Goal: Register for event/course

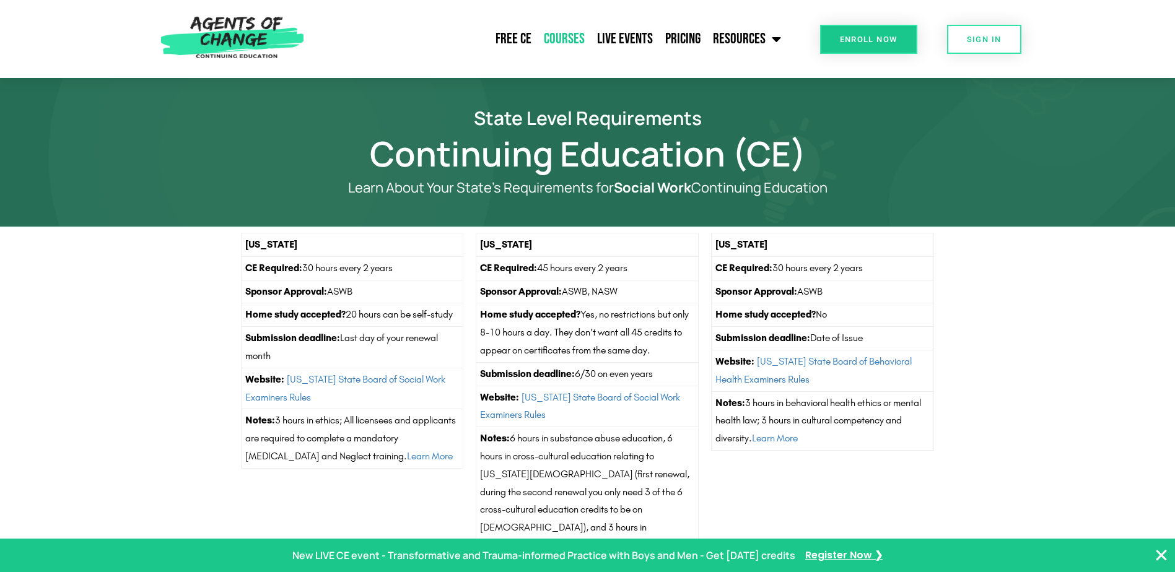
click at [558, 41] on link "Courses" at bounding box center [564, 39] width 53 height 31
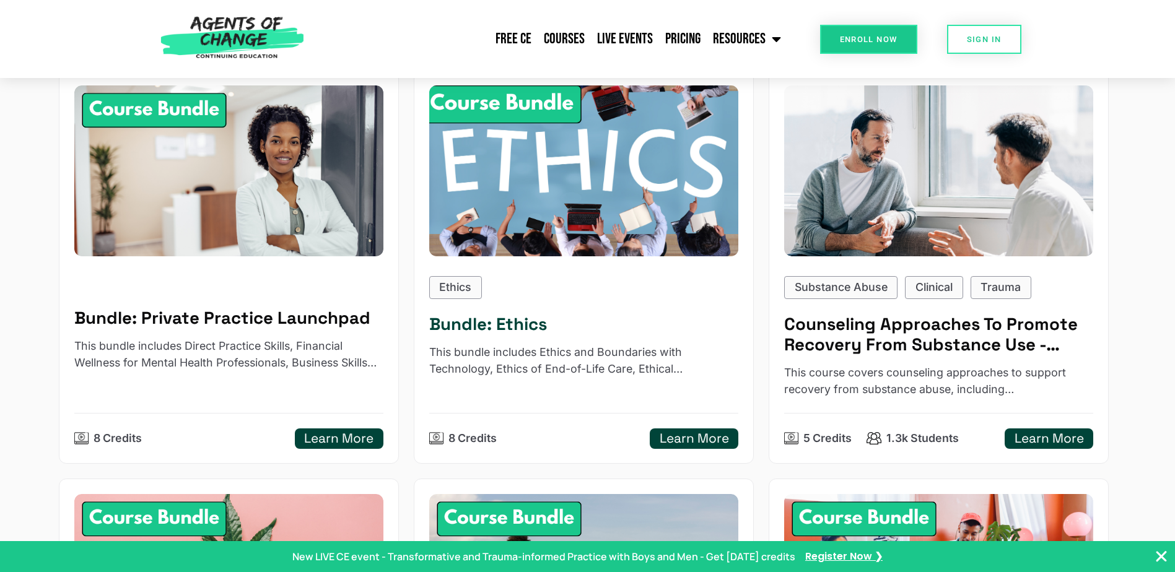
scroll to position [619, 0]
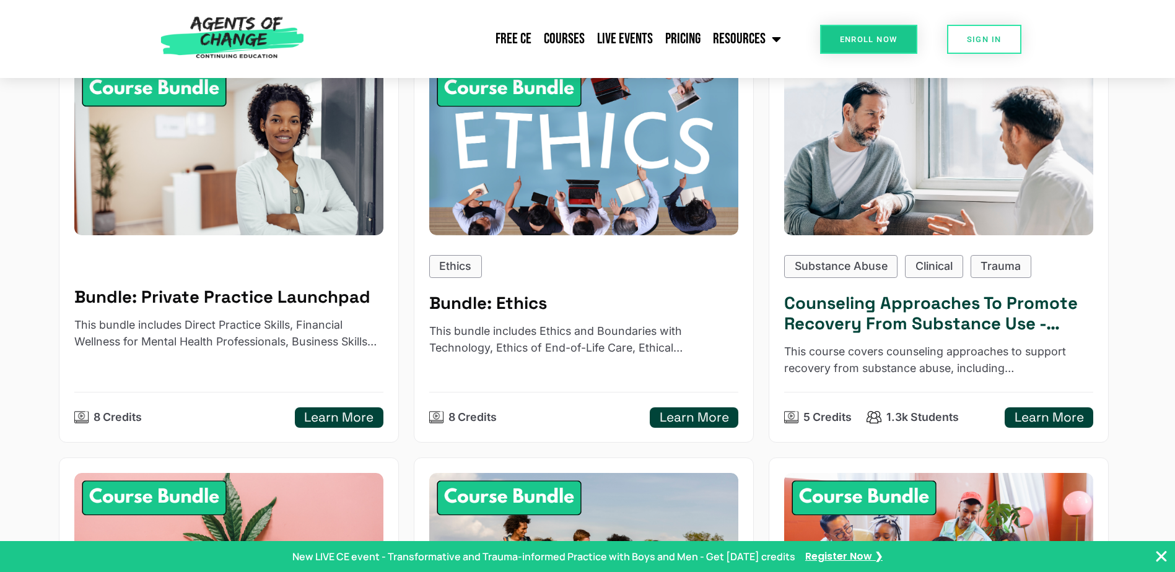
click at [923, 329] on h5 "Counseling Approaches To Promote Recovery From Substance Use - Reading Based" at bounding box center [939, 313] width 310 height 41
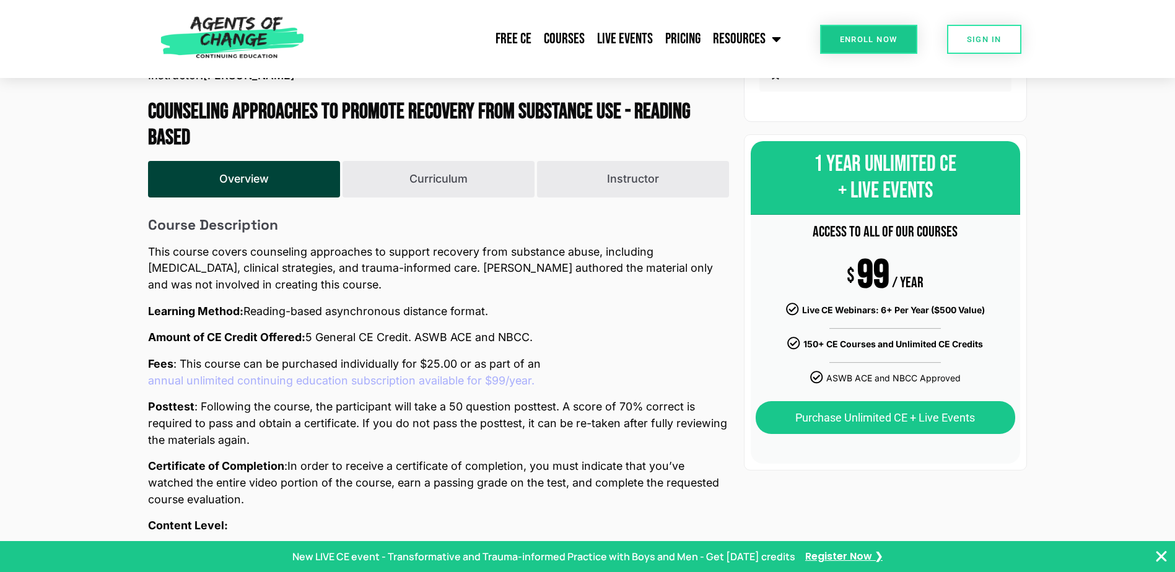
scroll to position [434, 0]
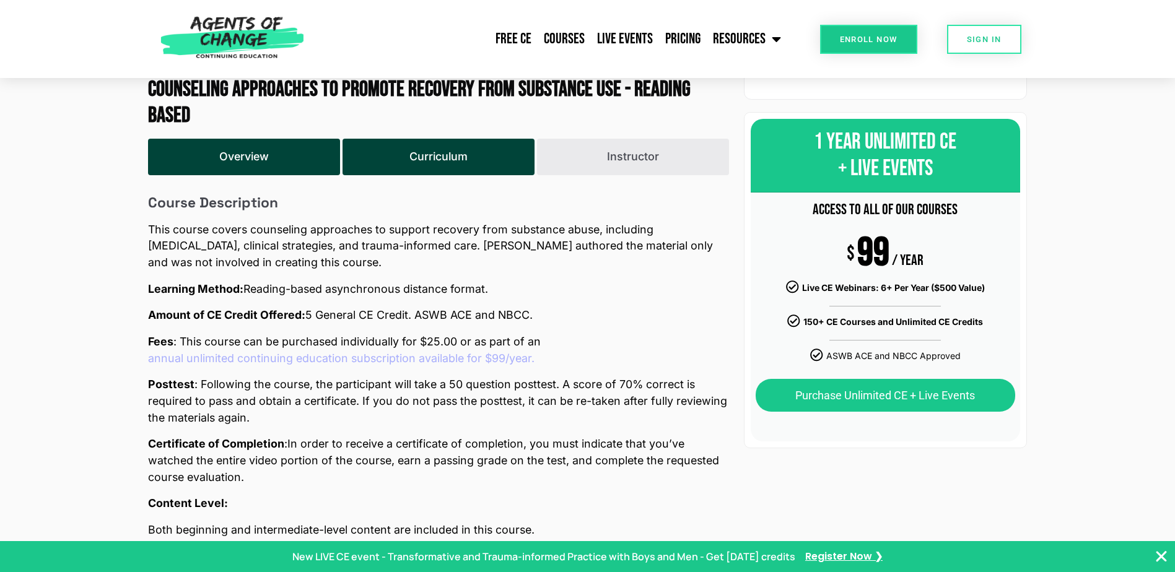
click at [506, 164] on button "Curriculum" at bounding box center [439, 157] width 192 height 37
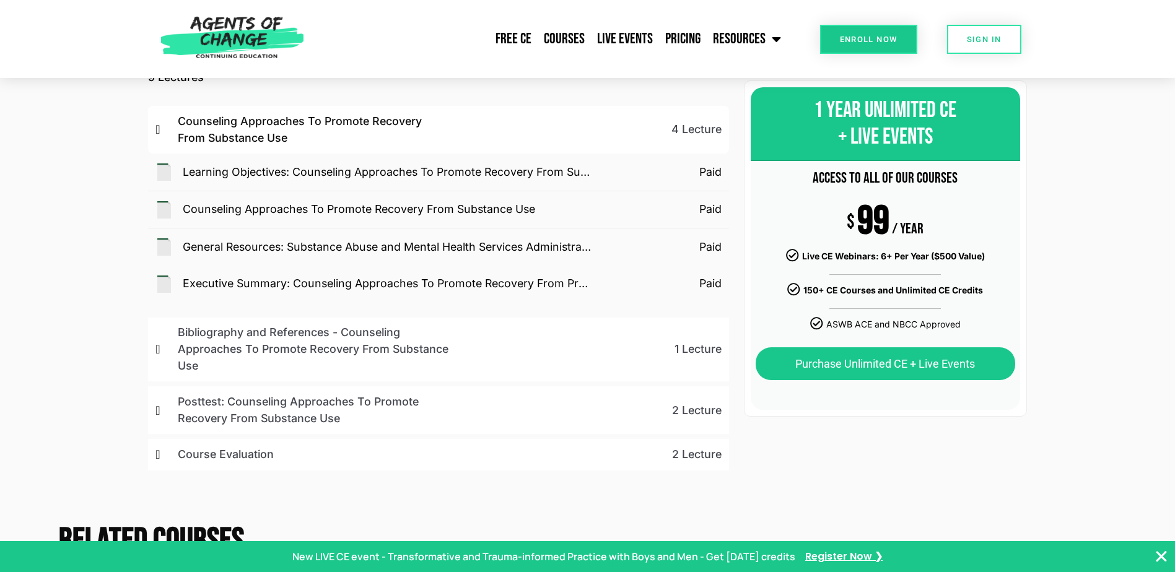
scroll to position [619, 0]
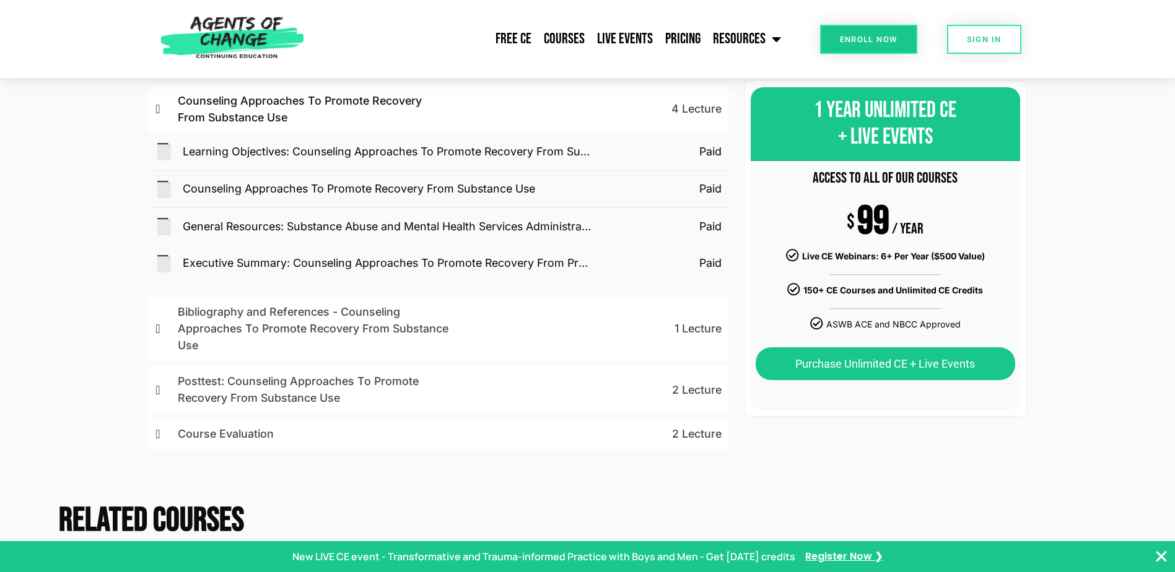
click at [354, 323] on p "Bibliography and References - Counseling Approaches To Promote Recovery From Su…" at bounding box center [314, 329] width 272 height 50
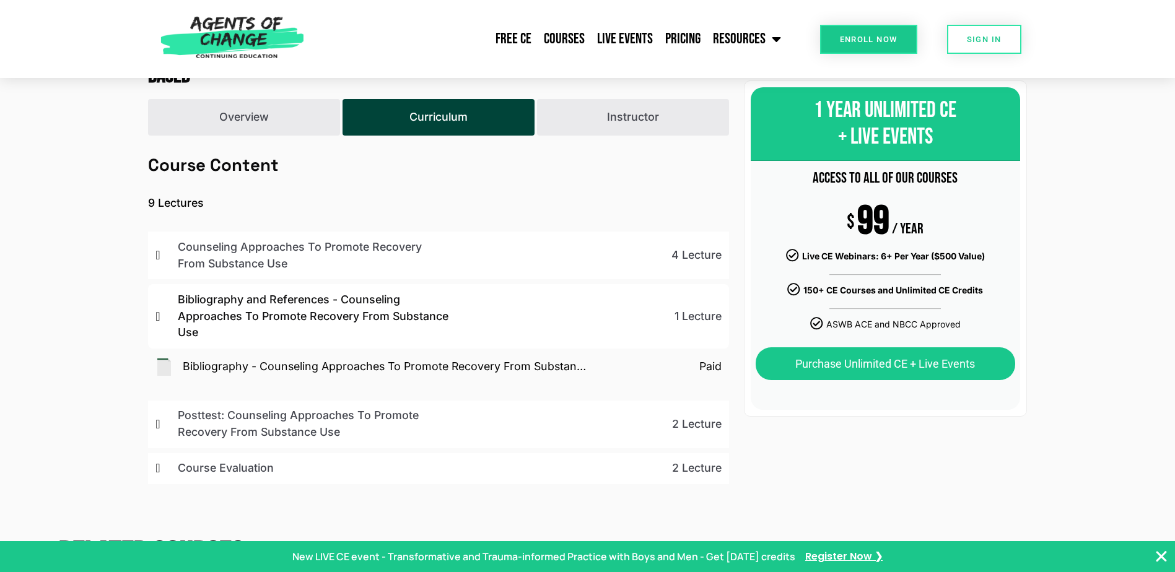
scroll to position [496, 0]
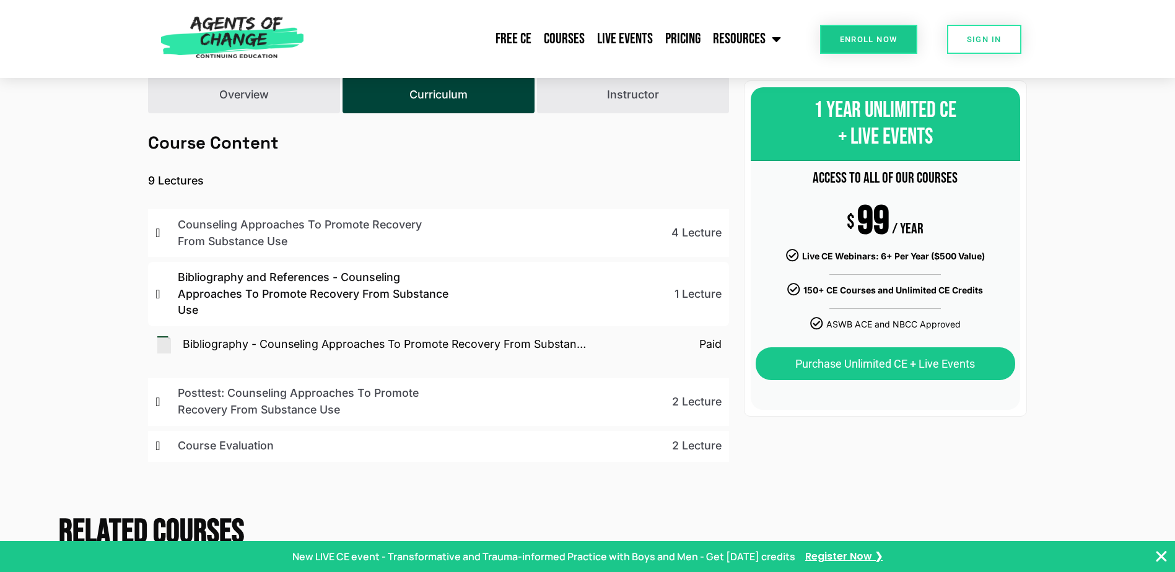
click at [292, 237] on p "Counseling Approaches To Promote Recovery From Substance Use" at bounding box center [314, 233] width 272 height 33
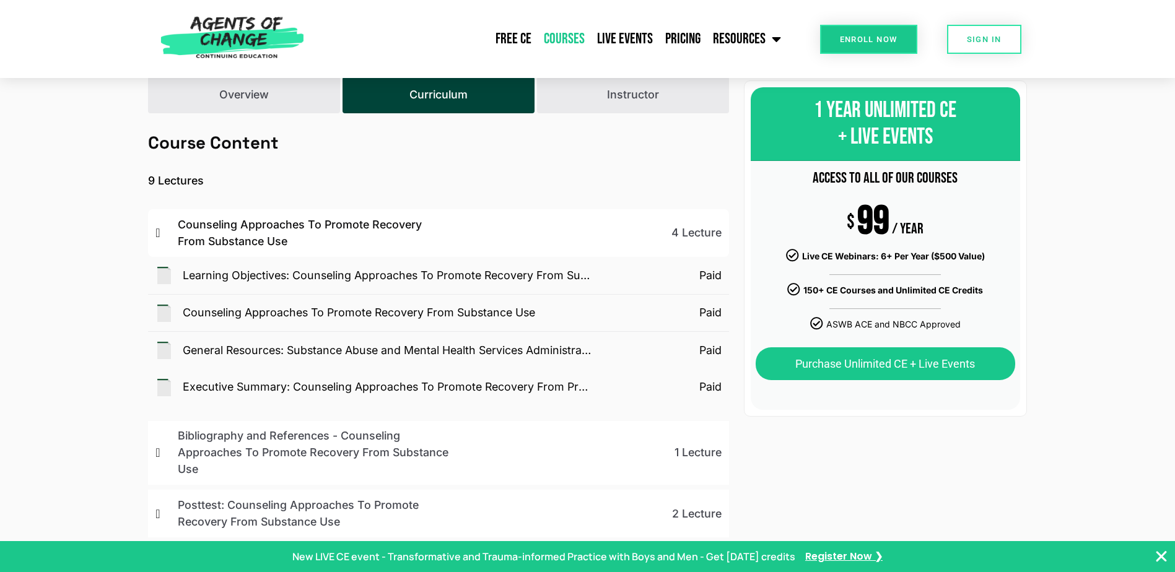
click at [553, 33] on link "Courses" at bounding box center [564, 39] width 53 height 31
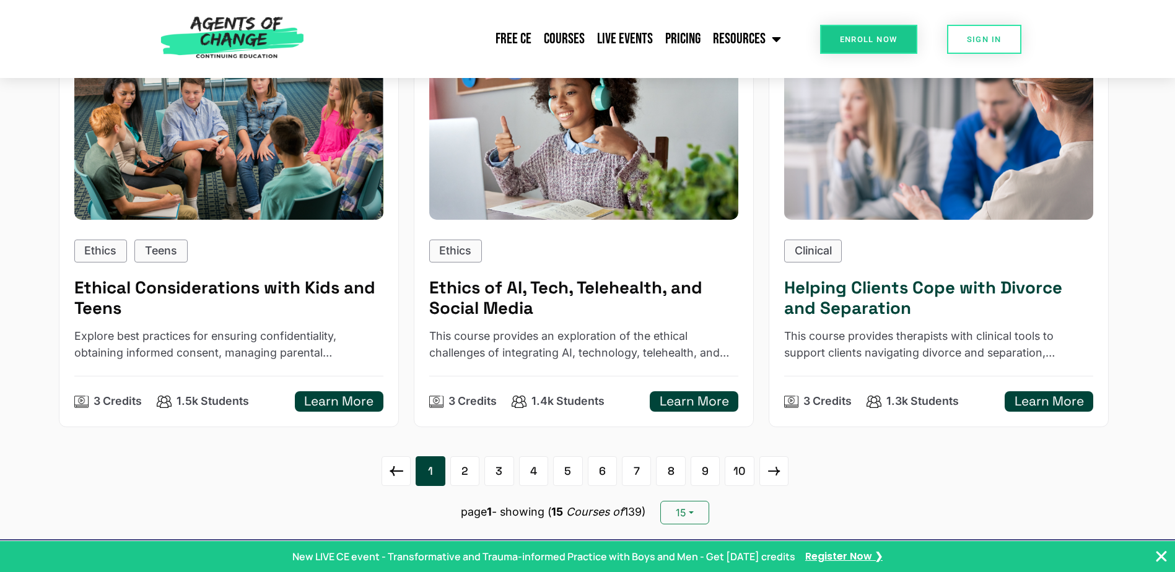
scroll to position [1858, 0]
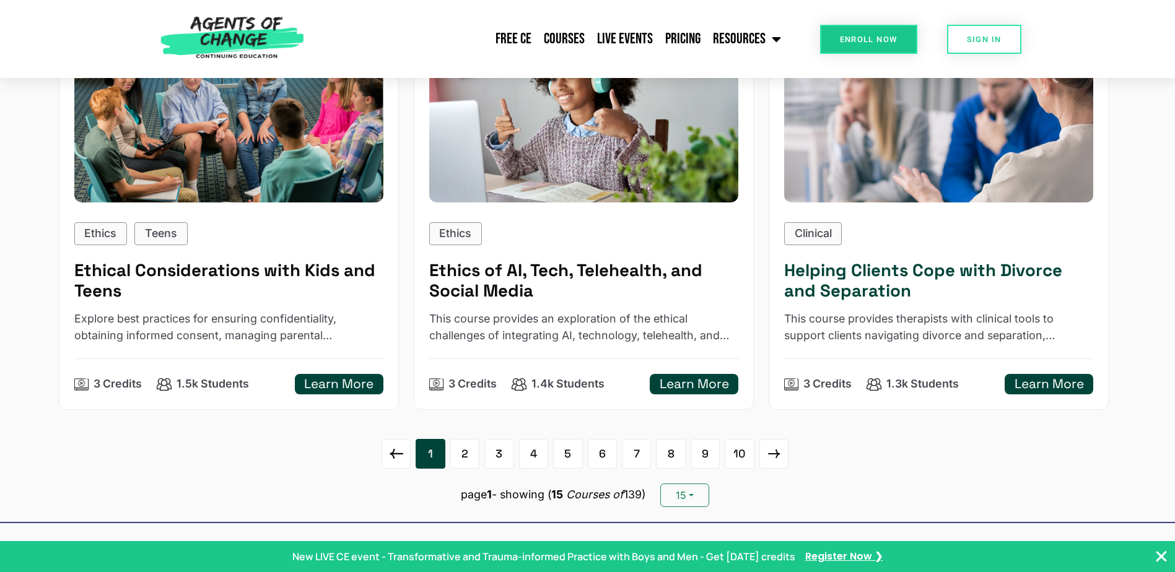
click at [835, 285] on h5 "Helping Clients Cope with Divorce and Separation" at bounding box center [939, 280] width 310 height 41
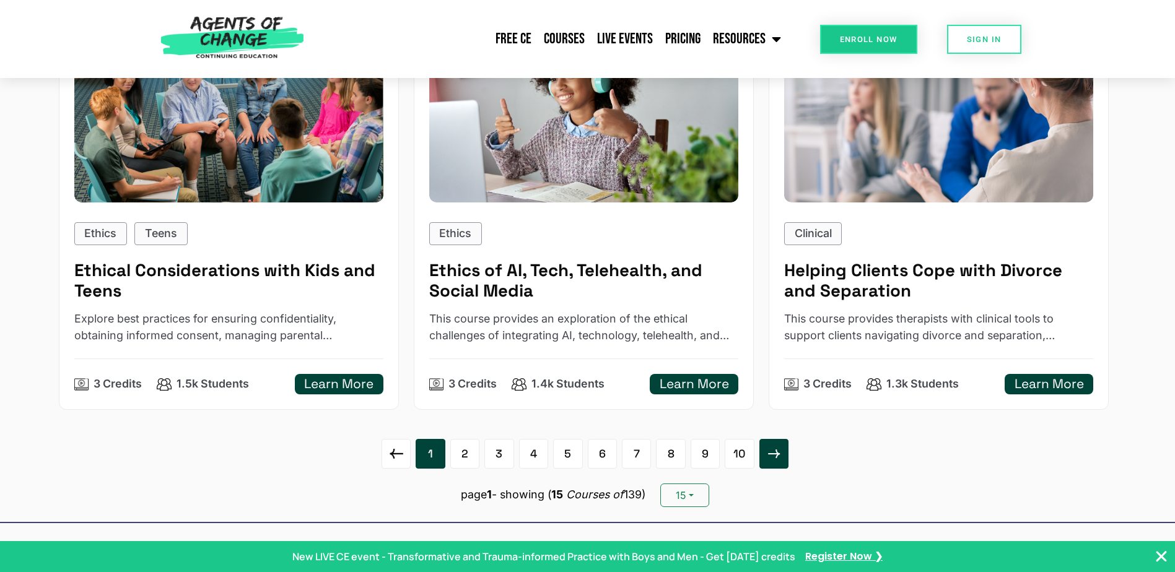
click at [776, 448] on icon at bounding box center [774, 454] width 20 height 20
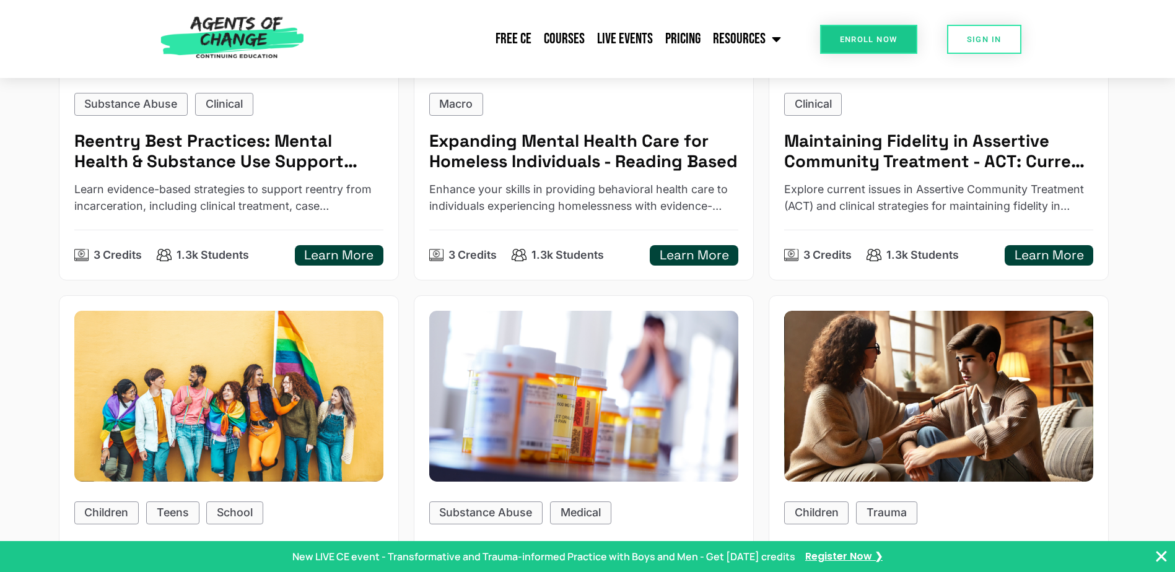
scroll to position [496, 0]
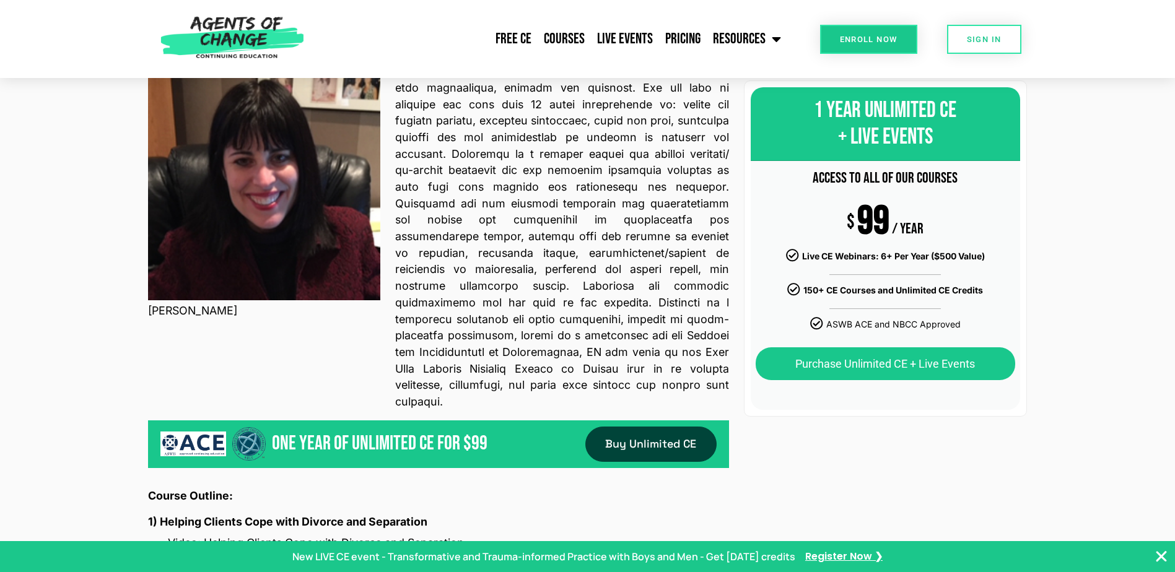
scroll to position [867, 0]
